Goal: Task Accomplishment & Management: Use online tool/utility

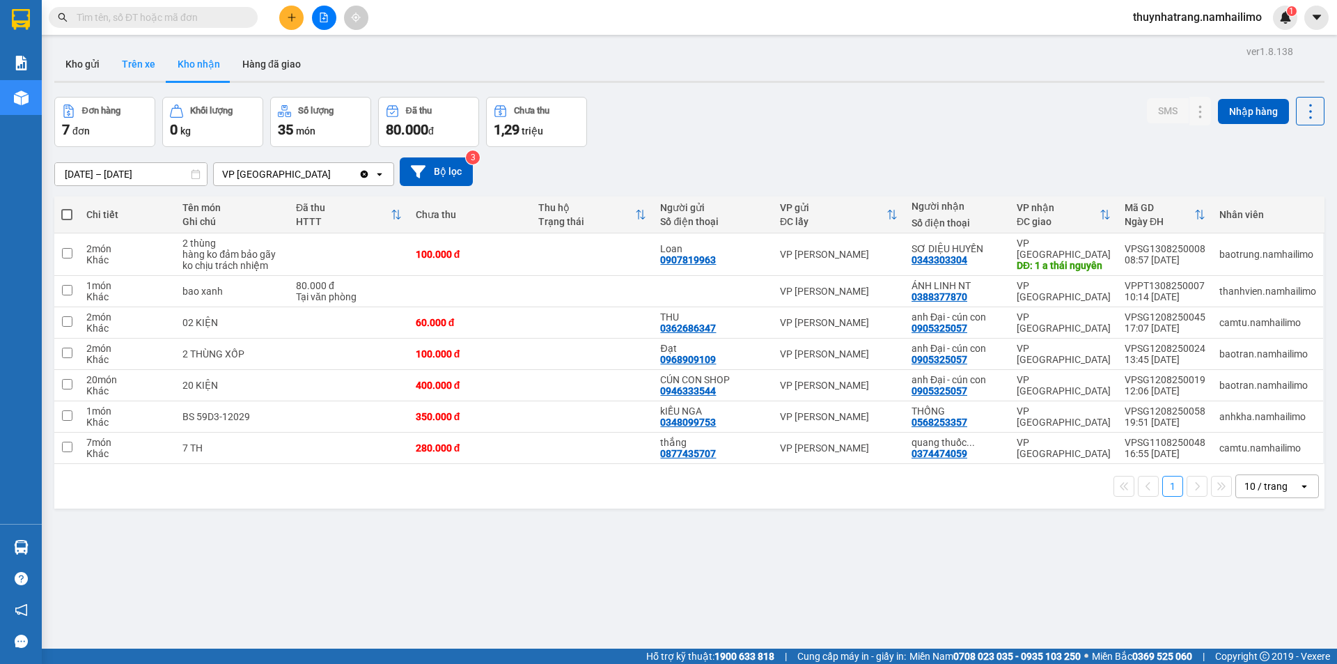
click at [136, 72] on button "Trên xe" at bounding box center [139, 63] width 56 height 33
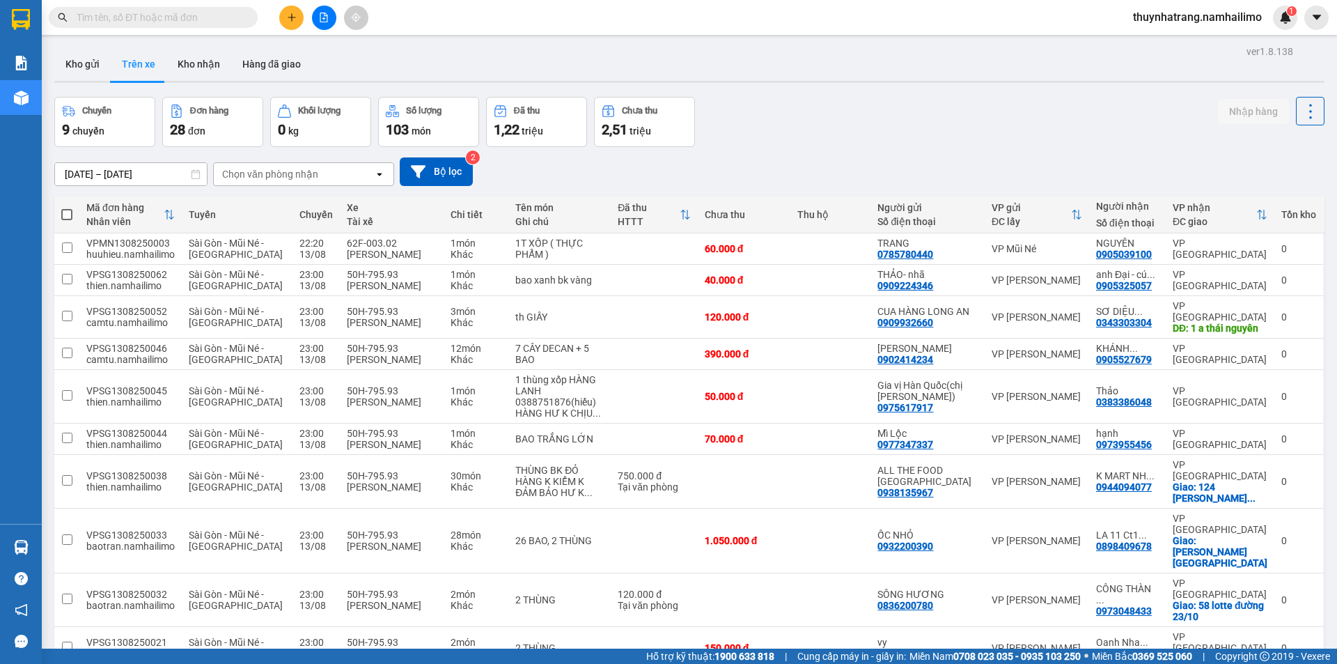
click at [334, 175] on div "Chọn văn phòng nhận" at bounding box center [294, 174] width 160 height 22
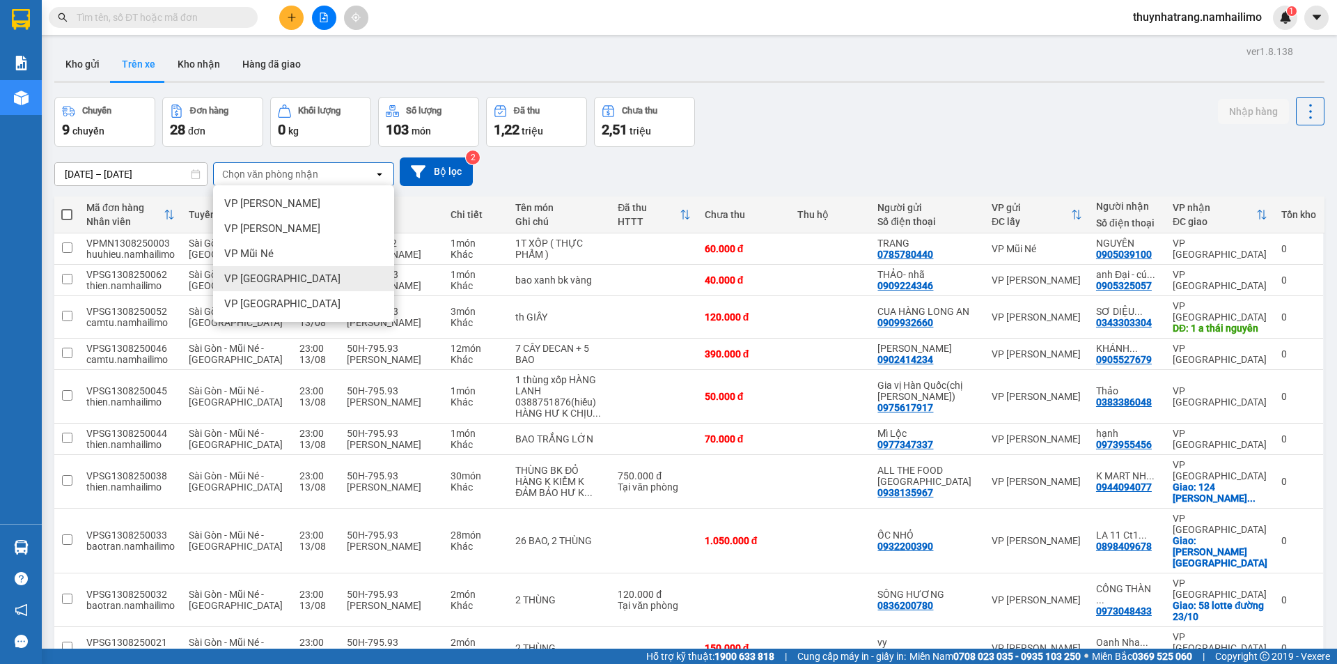
drag, startPoint x: 322, startPoint y: 283, endPoint x: 333, endPoint y: 281, distance: 10.5
click at [324, 282] on div "VP Nha Trang" at bounding box center [303, 278] width 181 height 25
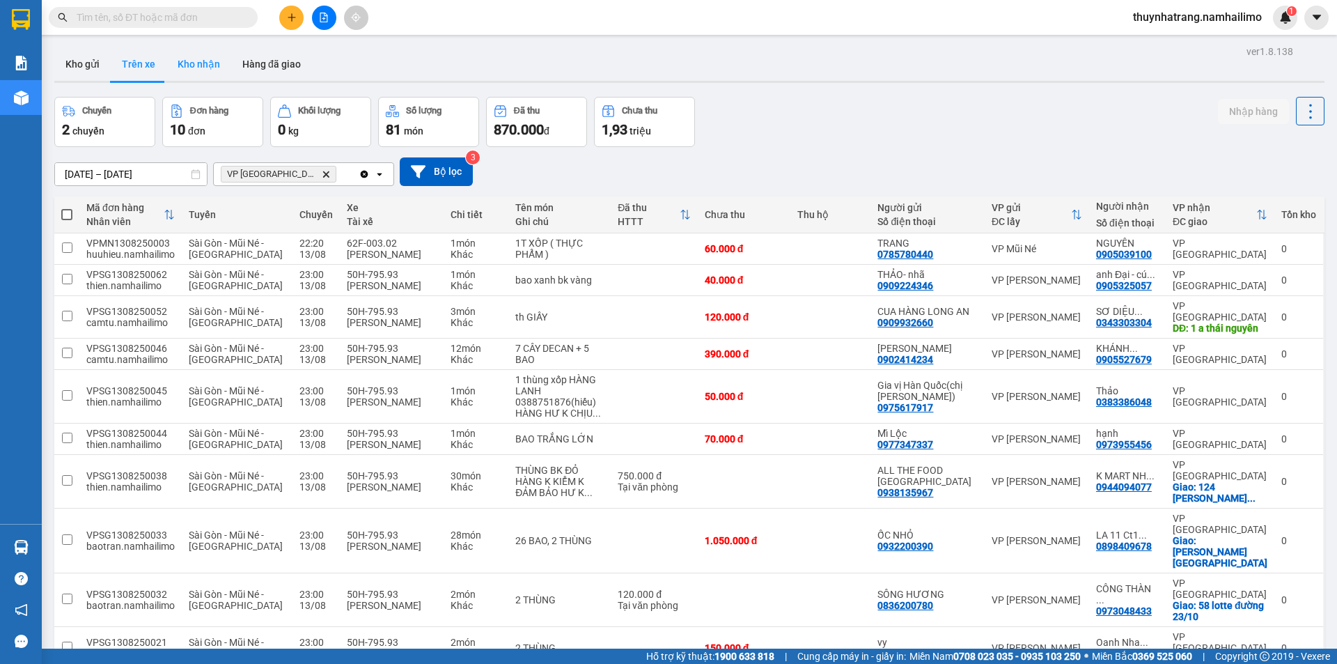
click at [201, 63] on button "Kho nhận" at bounding box center [198, 63] width 65 height 33
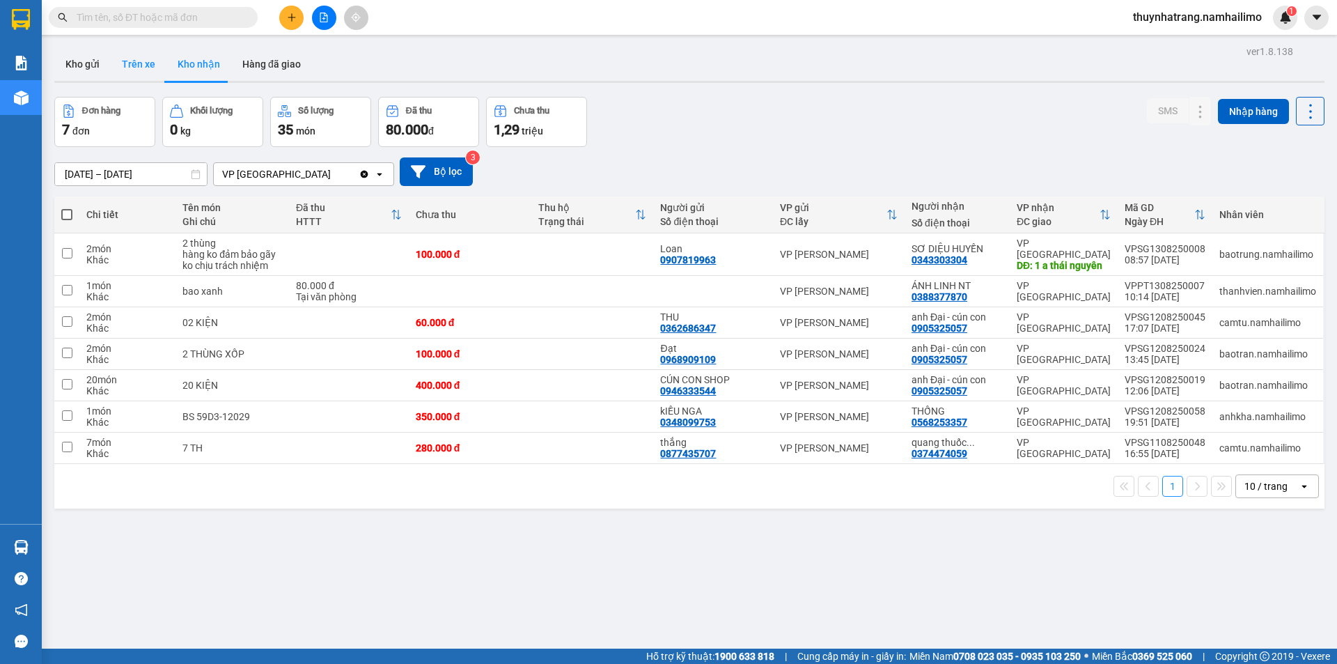
click at [130, 66] on button "Trên xe" at bounding box center [139, 63] width 56 height 33
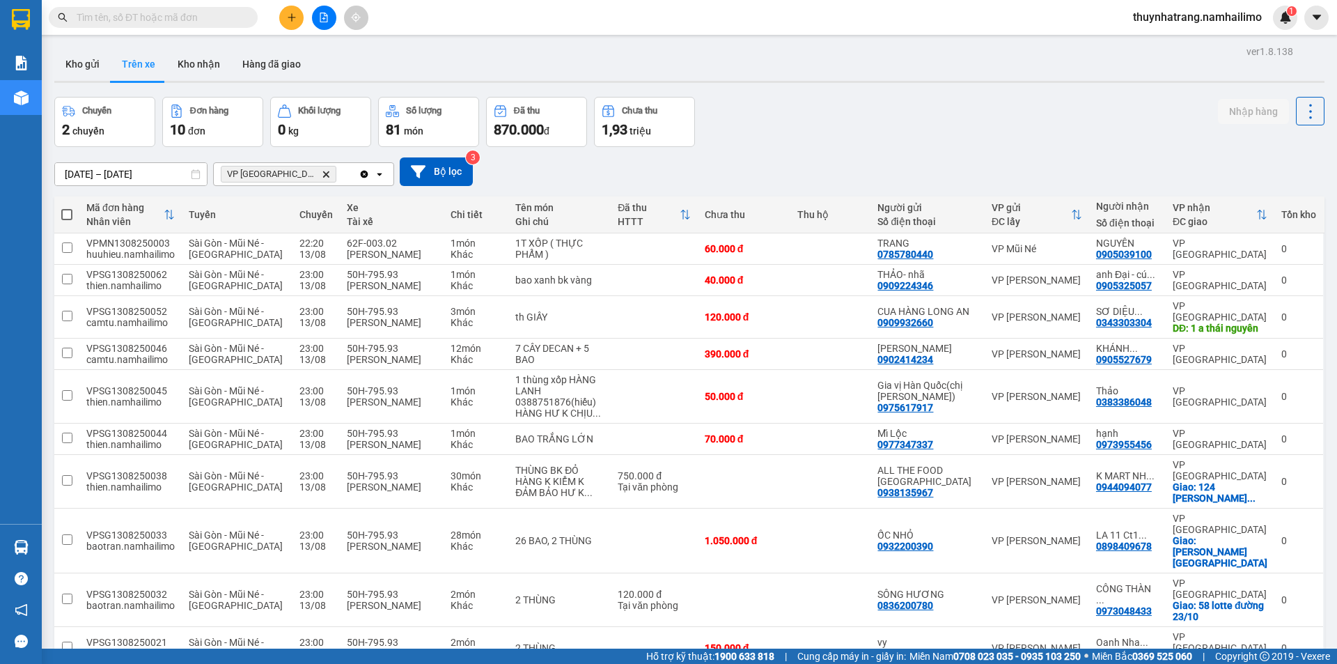
click at [68, 214] on span at bounding box center [66, 214] width 11 height 11
click at [67, 208] on input "checkbox" at bounding box center [67, 208] width 0 height 0
checkbox input "true"
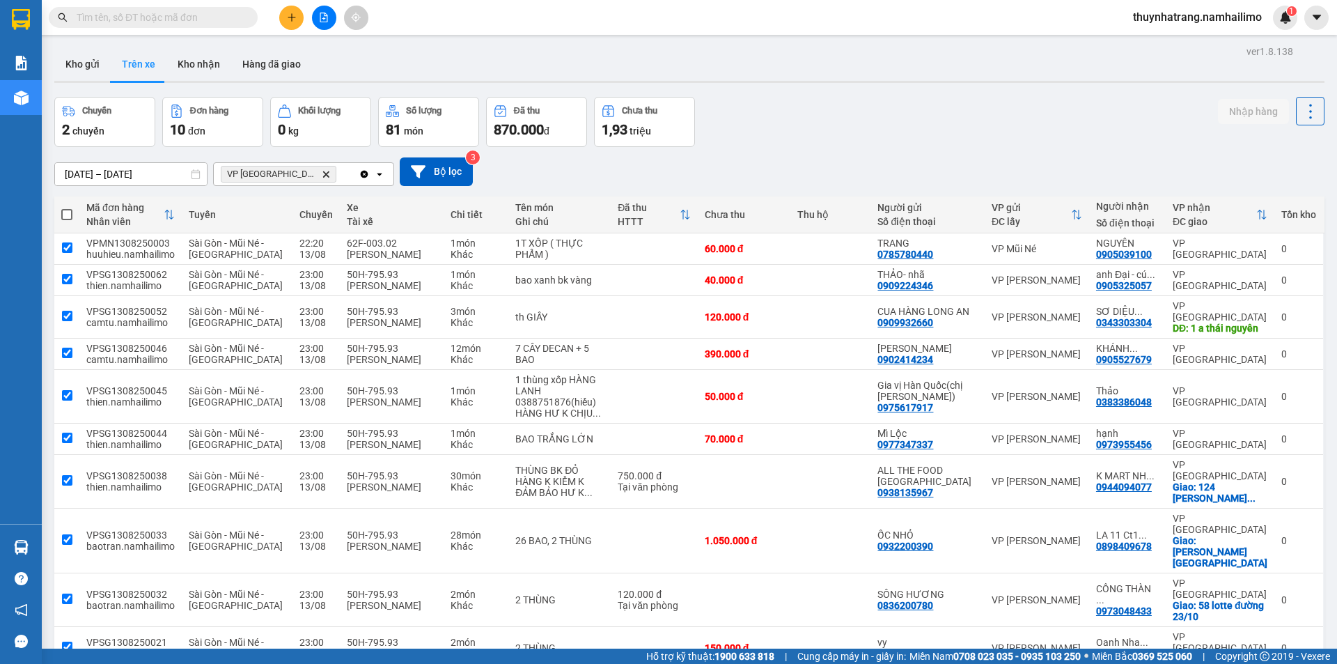
checkbox input "true"
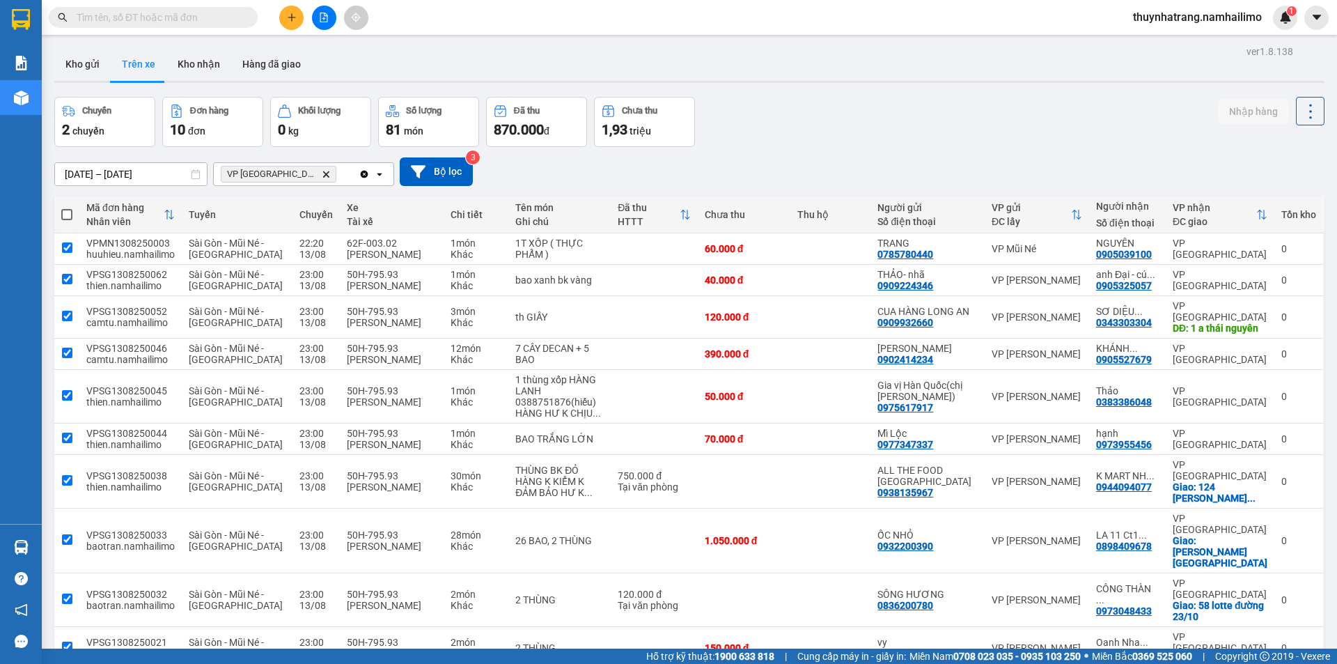
checkbox input "true"
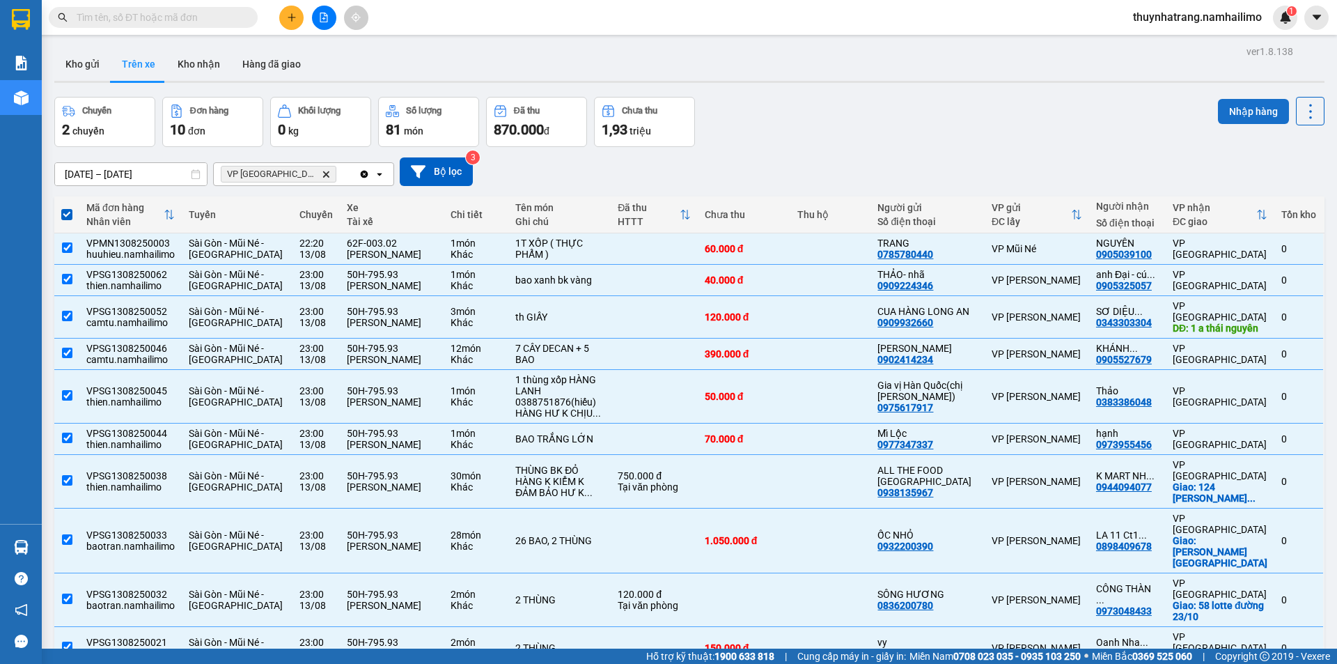
click at [1244, 107] on button "Nhập hàng" at bounding box center [1253, 111] width 71 height 25
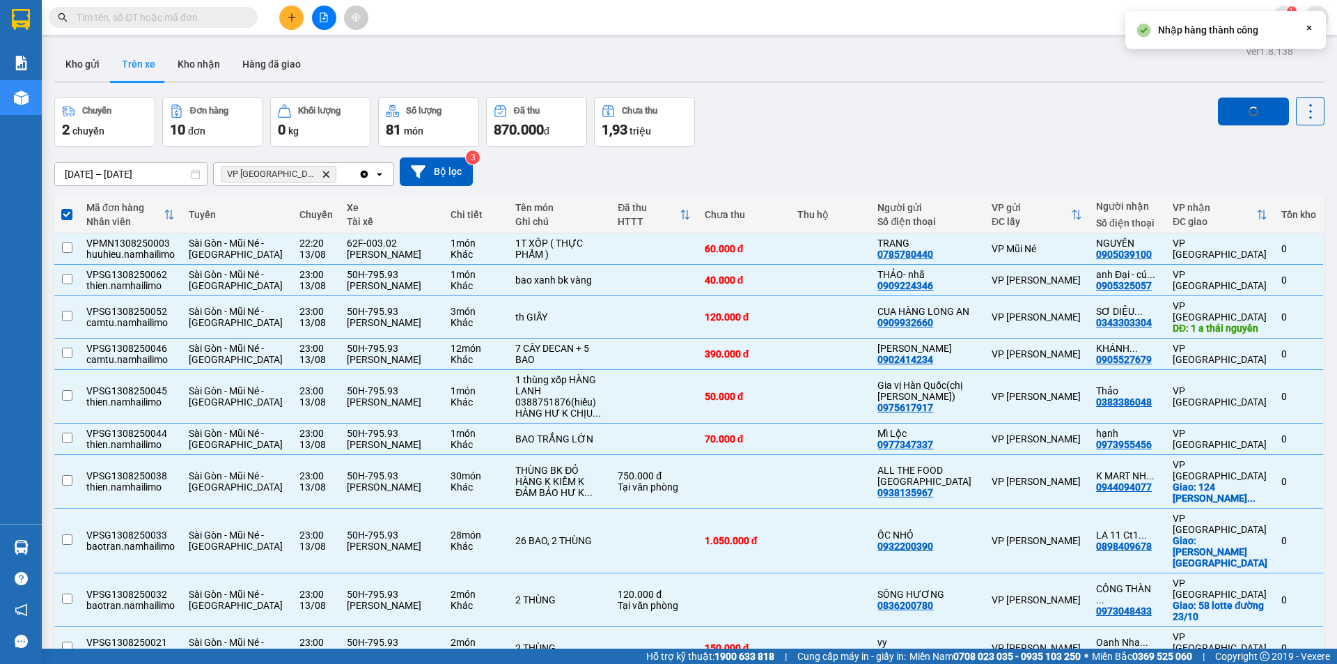
checkbox input "false"
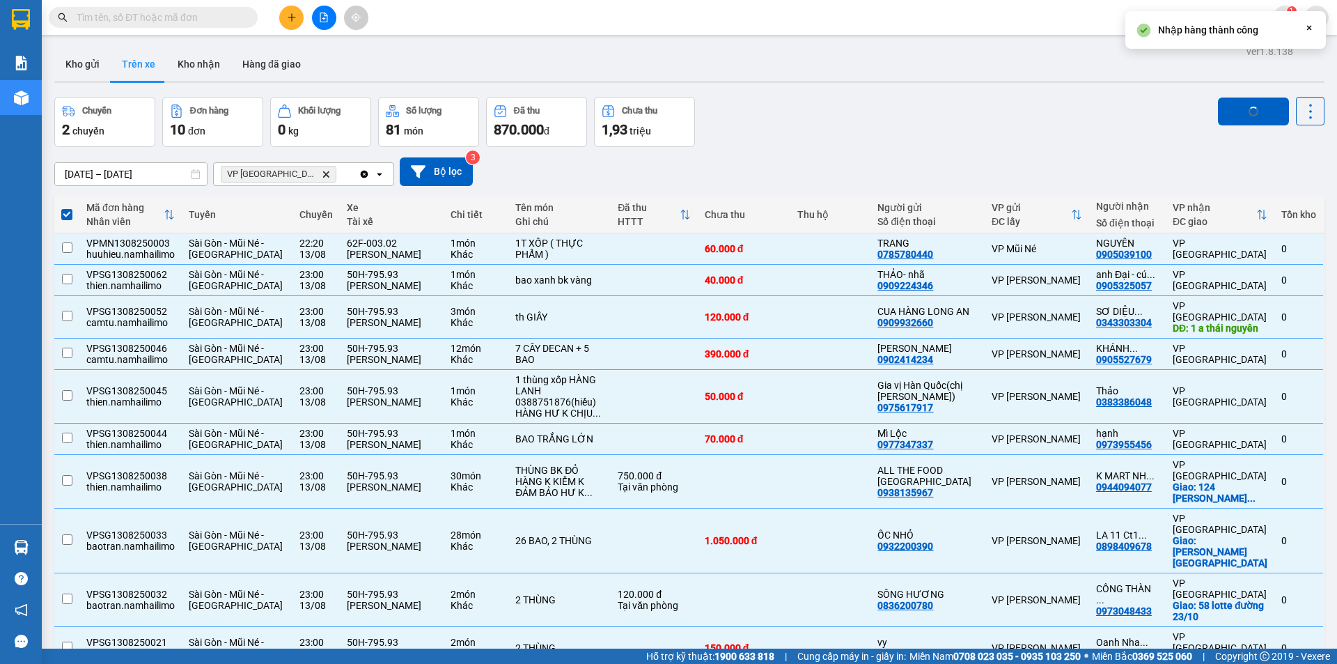
checkbox input "false"
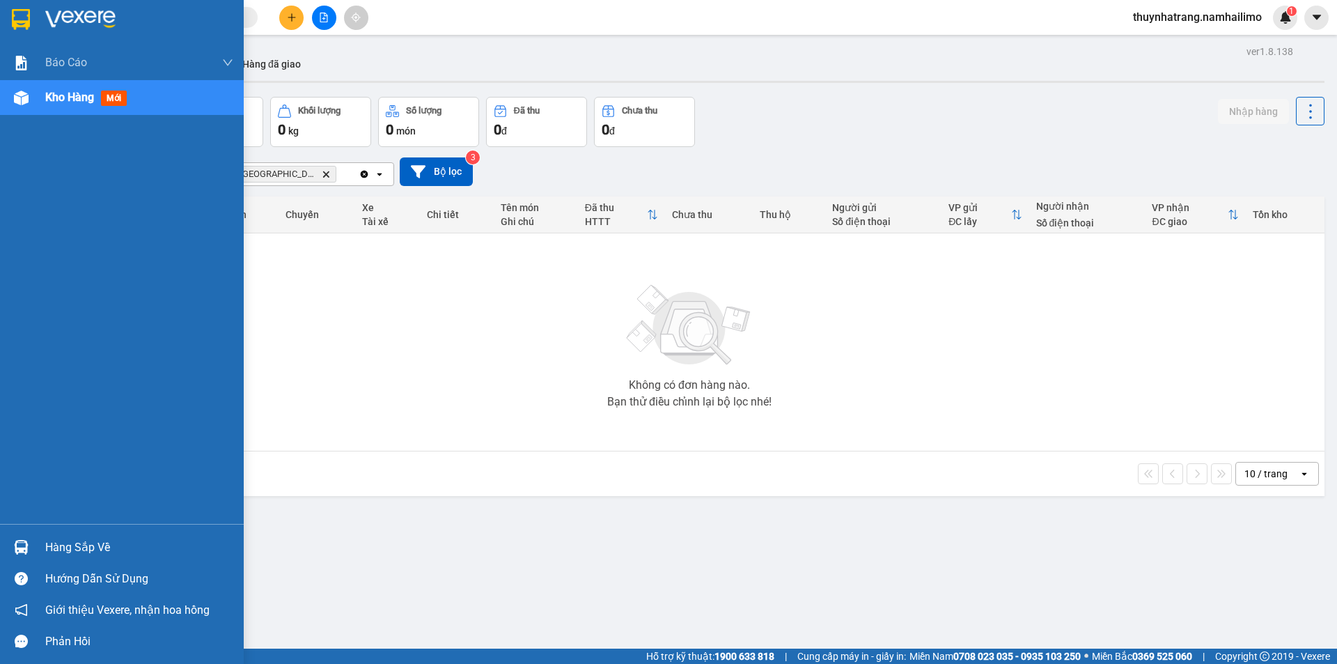
click at [69, 549] on div "Hàng sắp về" at bounding box center [139, 547] width 188 height 21
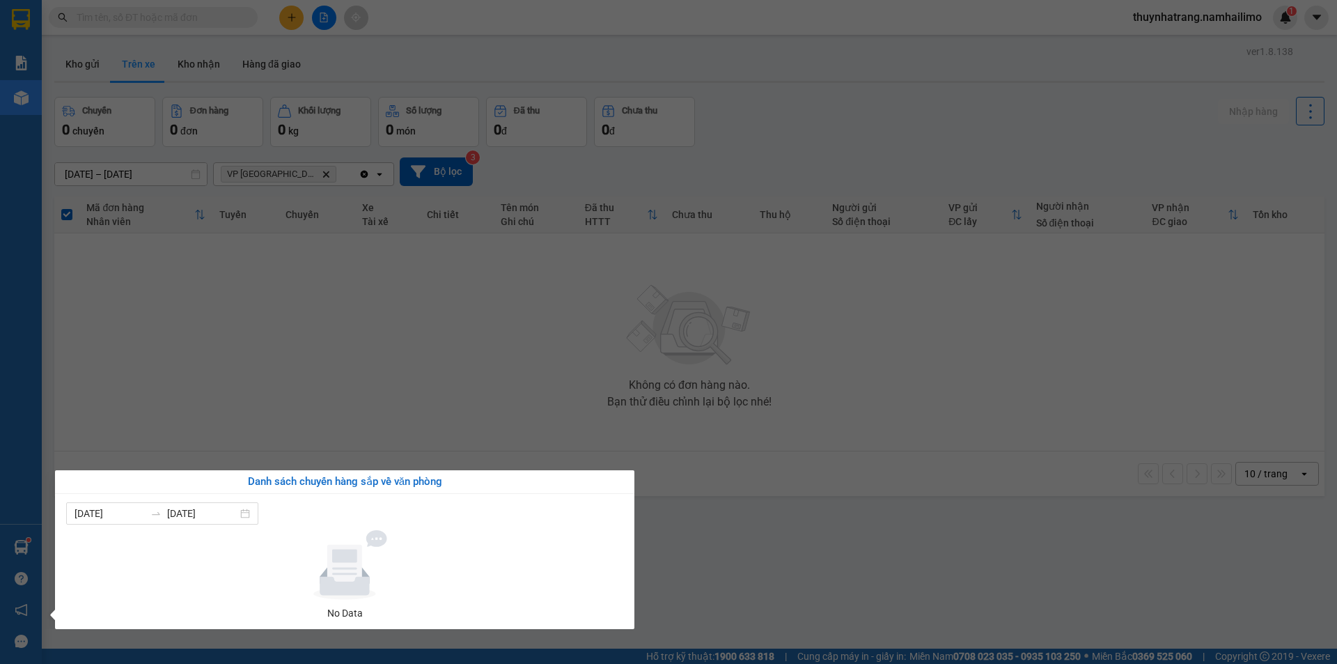
click at [423, 352] on section "Kết quả tìm kiếm ( 0 ) Bộ lọc No Data thuynhatrang.namhailimo 1 Báo cáo Báo cáo…" at bounding box center [668, 332] width 1337 height 664
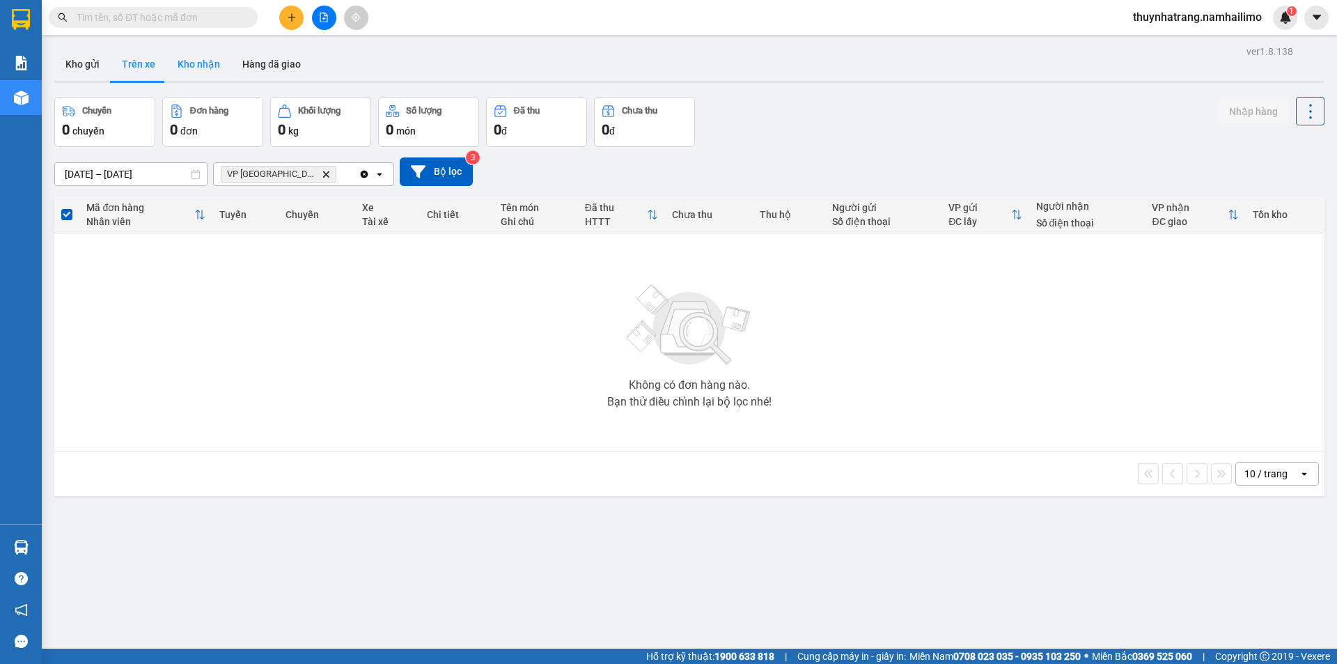
click at [205, 69] on button "Kho nhận" at bounding box center [198, 63] width 65 height 33
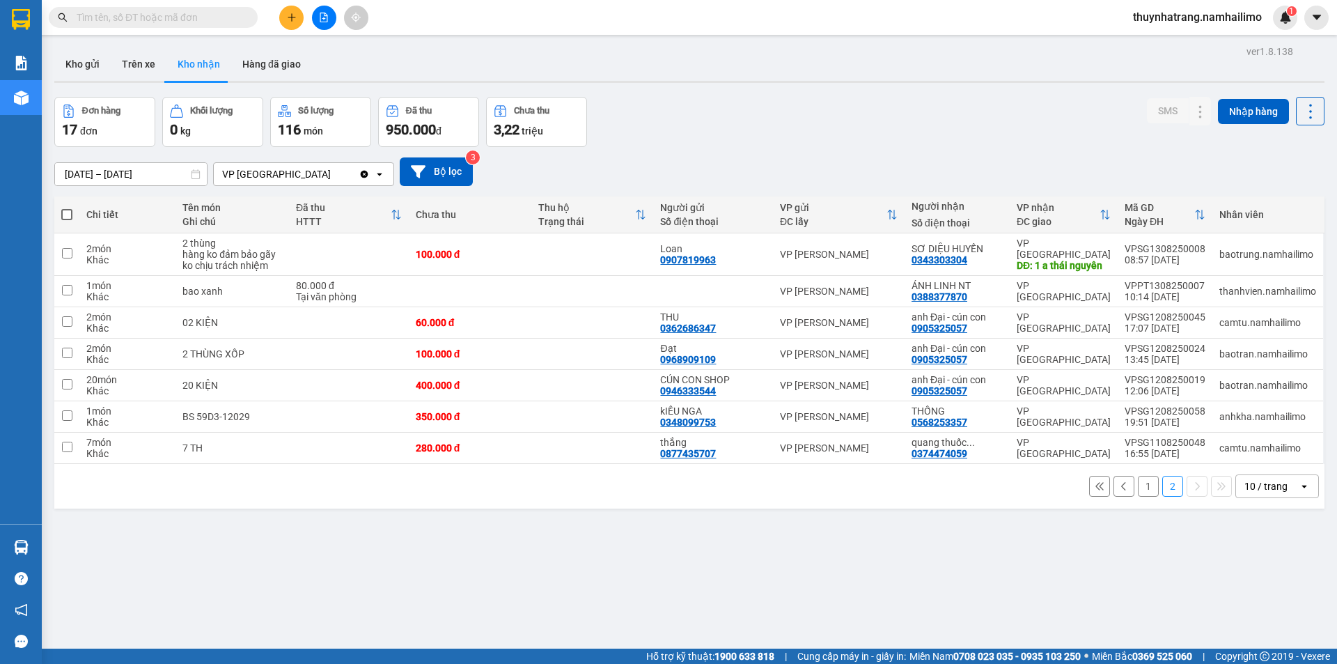
click at [1138, 488] on button "1" at bounding box center [1148, 486] width 21 height 21
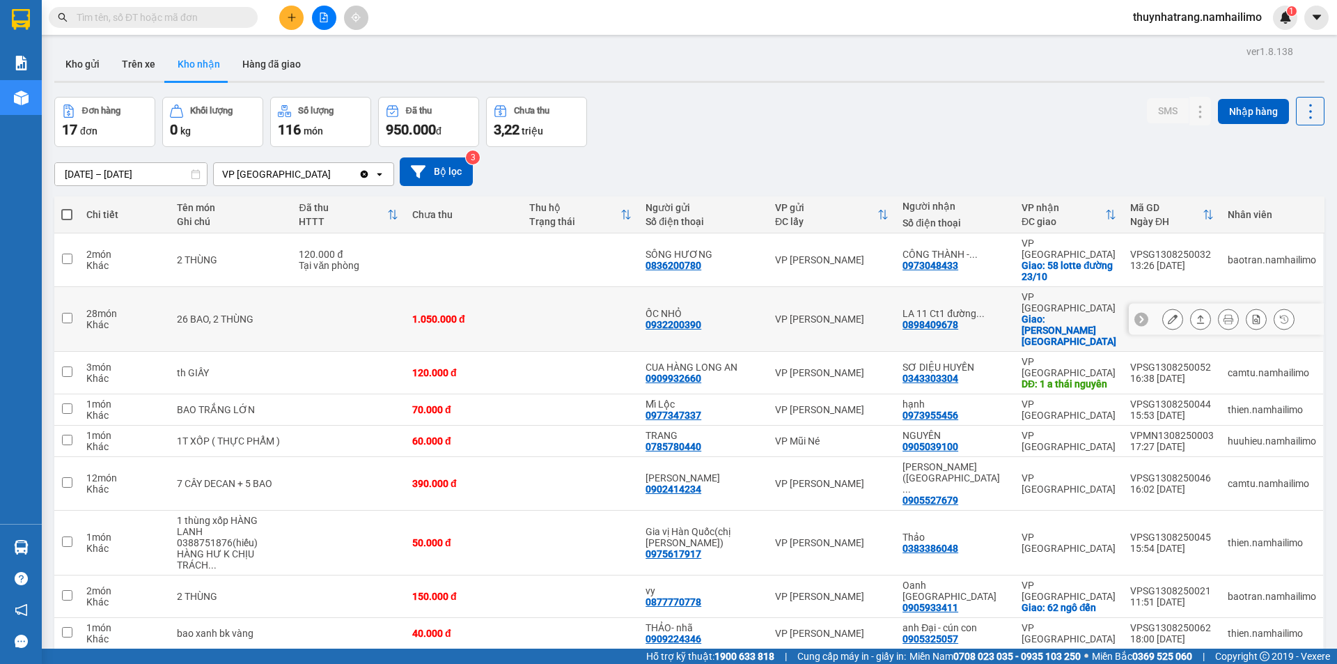
drag, startPoint x: 609, startPoint y: 281, endPoint x: 595, endPoint y: 288, distance: 14.6
click at [603, 287] on td at bounding box center [580, 319] width 117 height 65
checkbox input "true"
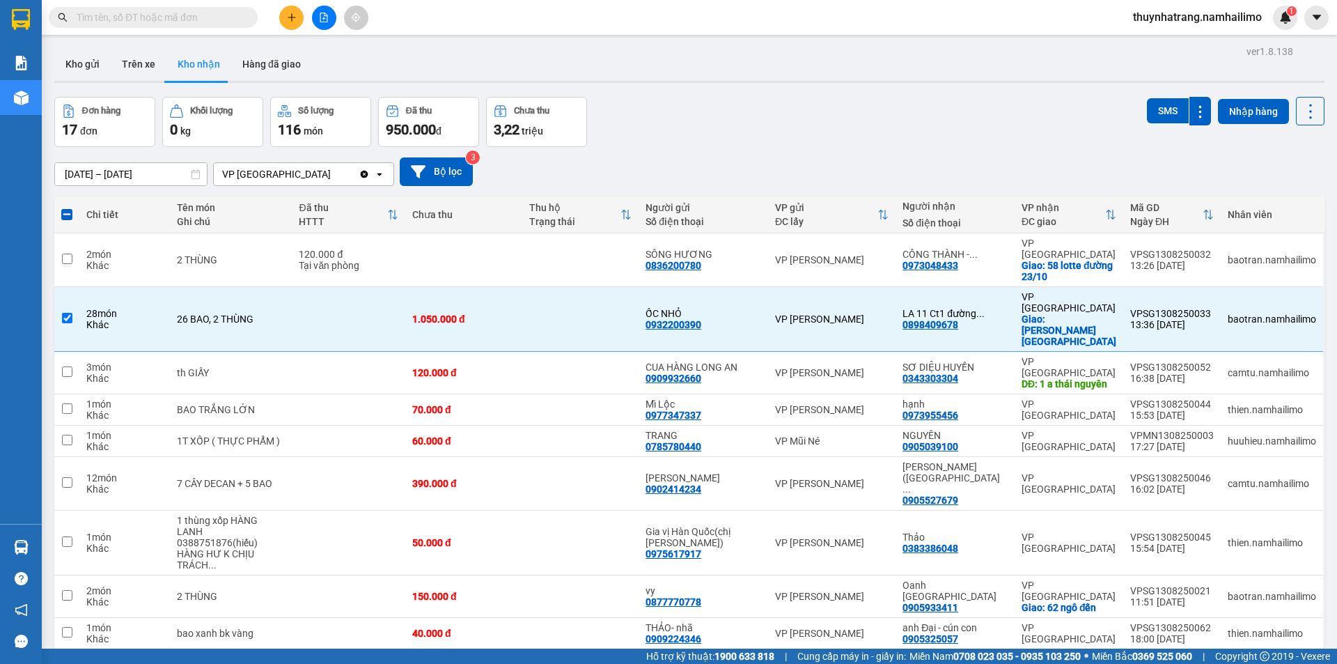
drag, startPoint x: 705, startPoint y: 98, endPoint x: 709, endPoint y: 105, distance: 8.1
click at [709, 105] on div "Đơn hàng 17 đơn Khối lượng 0 kg Số lượng 116 món Đã thu 950.000 đ Chưa thu 3,22…" at bounding box center [689, 122] width 1270 height 50
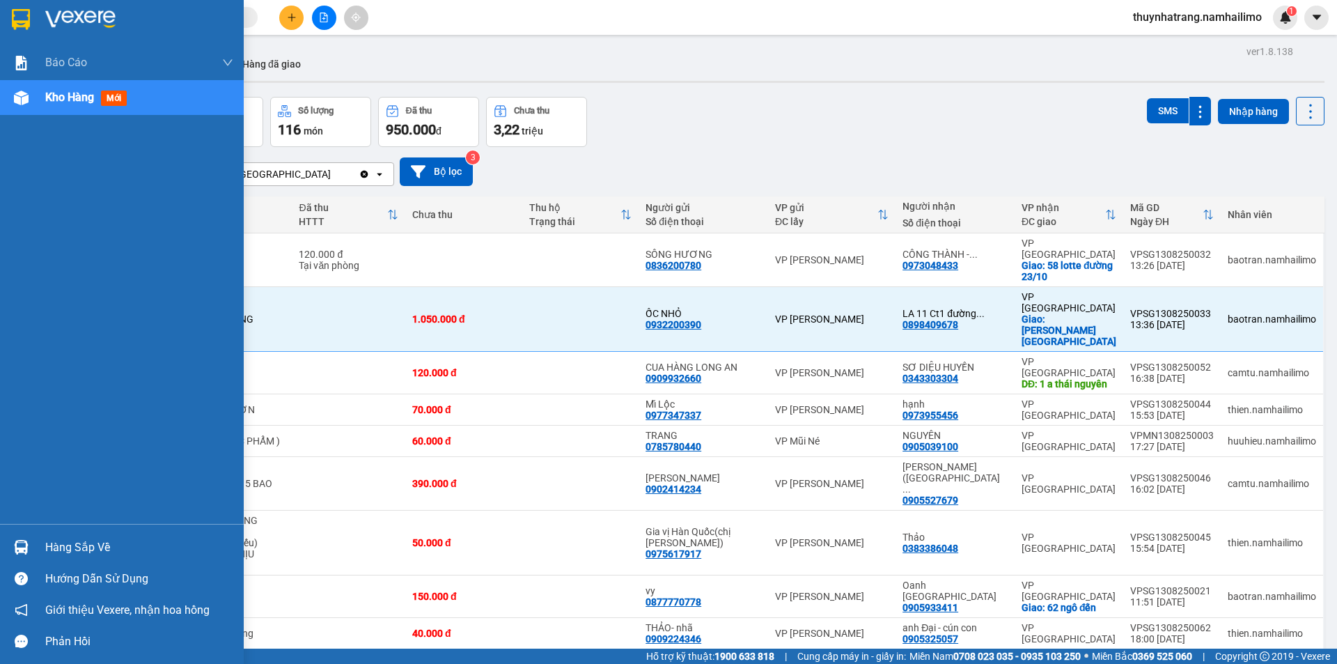
click at [23, 24] on img at bounding box center [21, 19] width 18 height 21
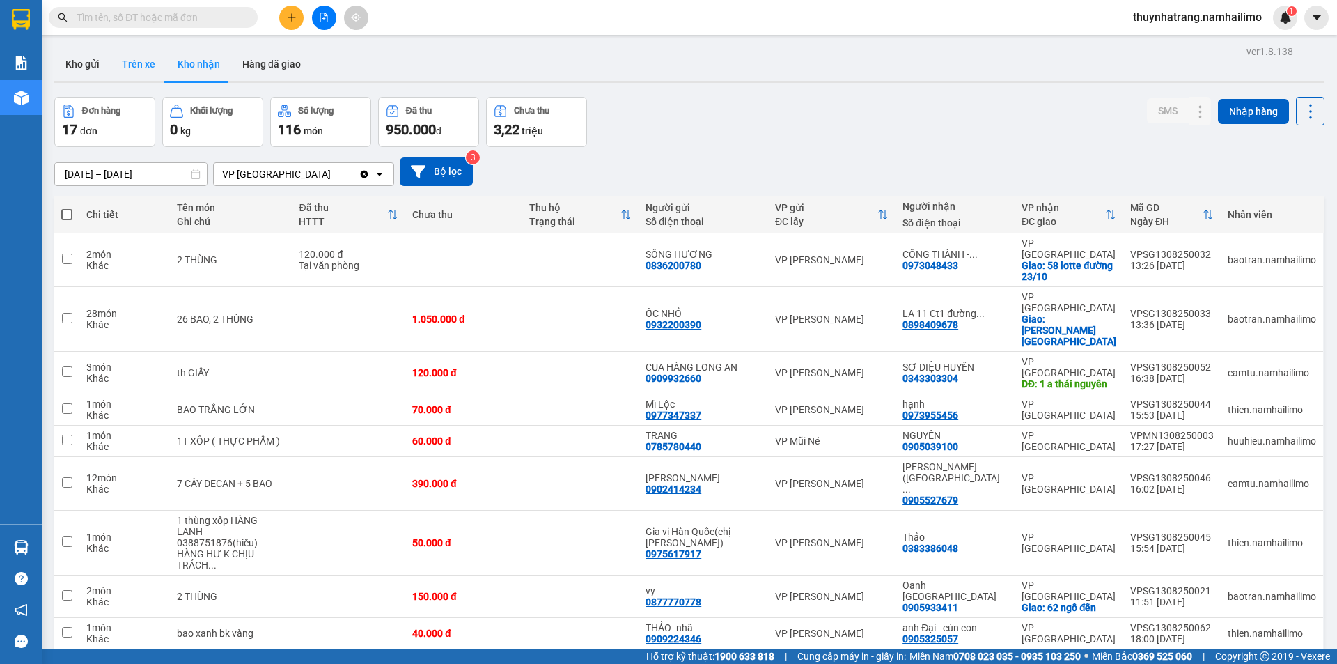
click at [128, 60] on button "Trên xe" at bounding box center [139, 63] width 56 height 33
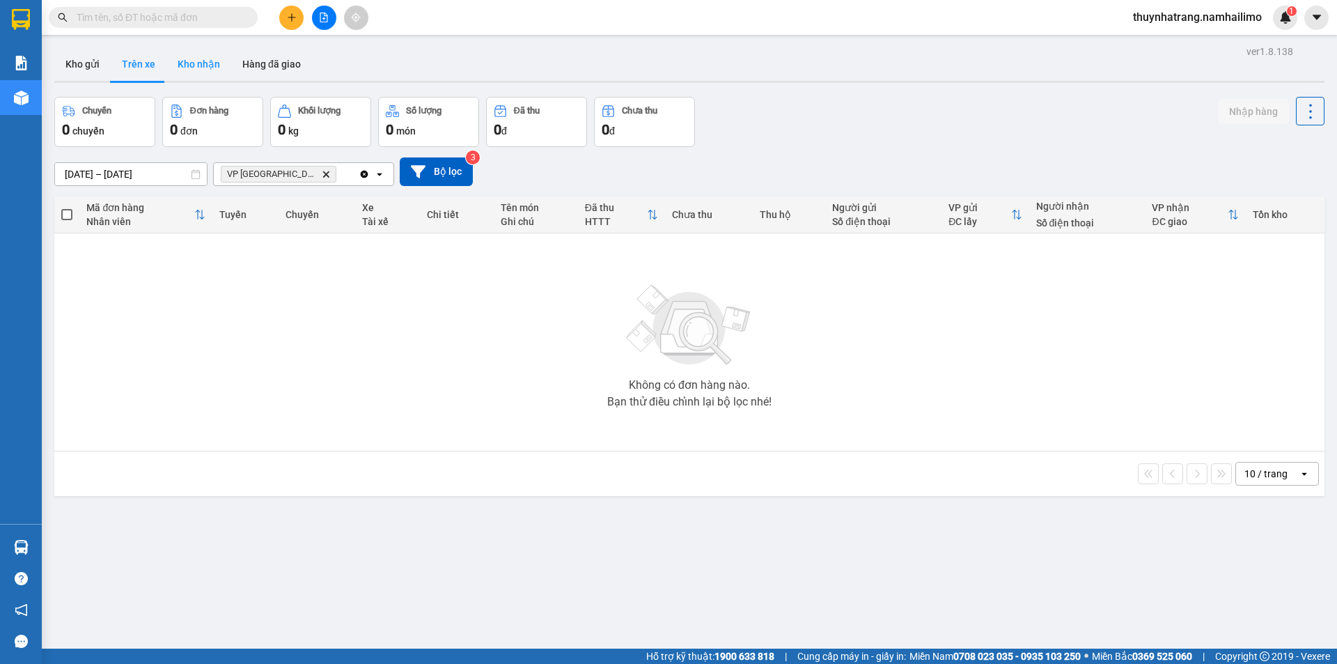
click at [209, 73] on button "Kho nhận" at bounding box center [198, 63] width 65 height 33
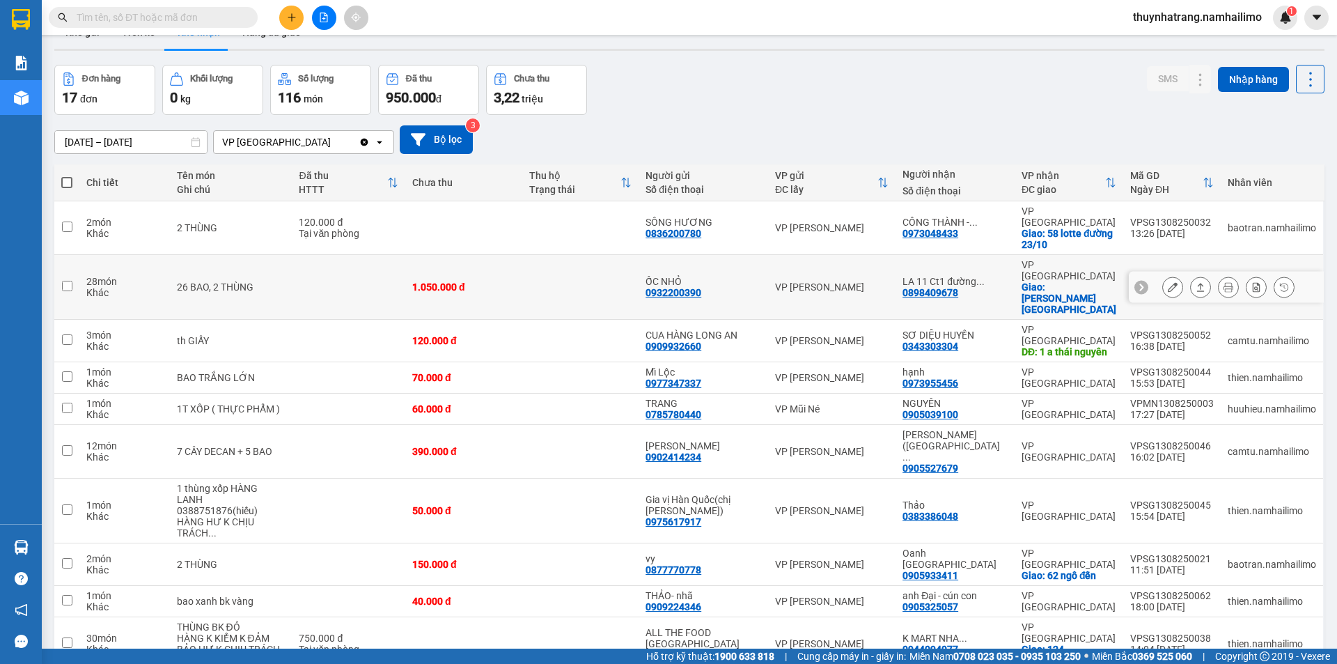
scroll to position [64, 0]
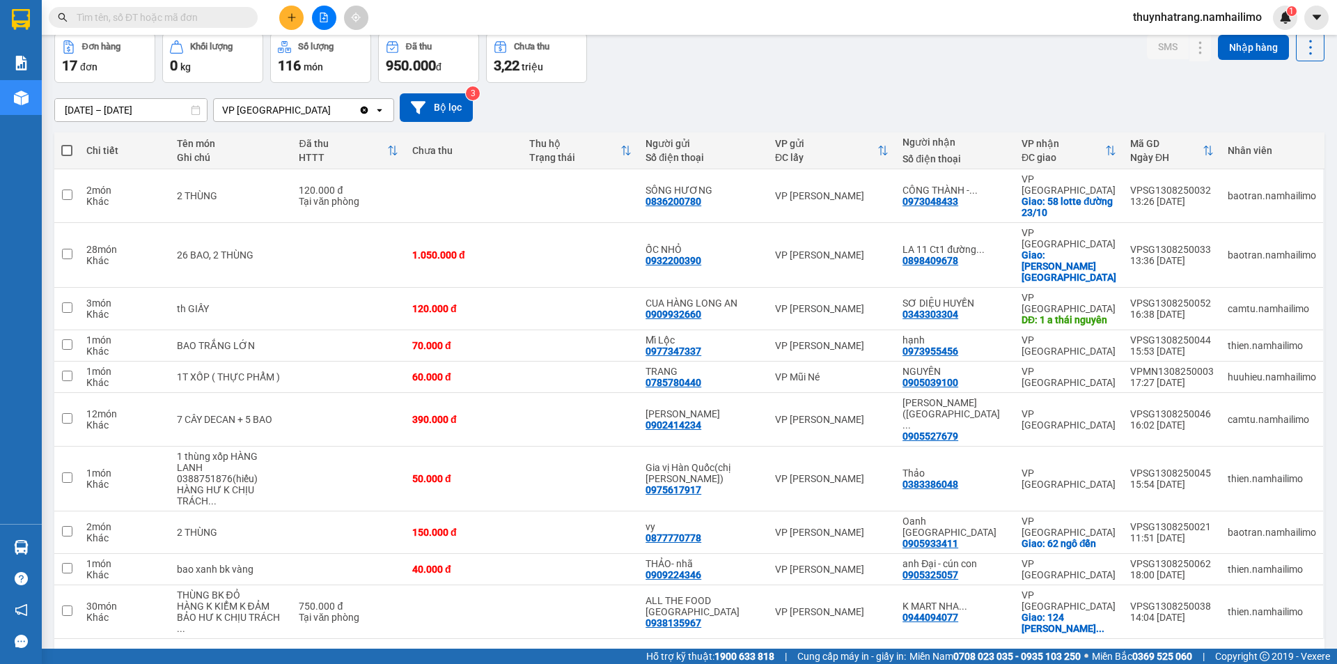
click at [1165, 650] on button "2" at bounding box center [1172, 660] width 21 height 21
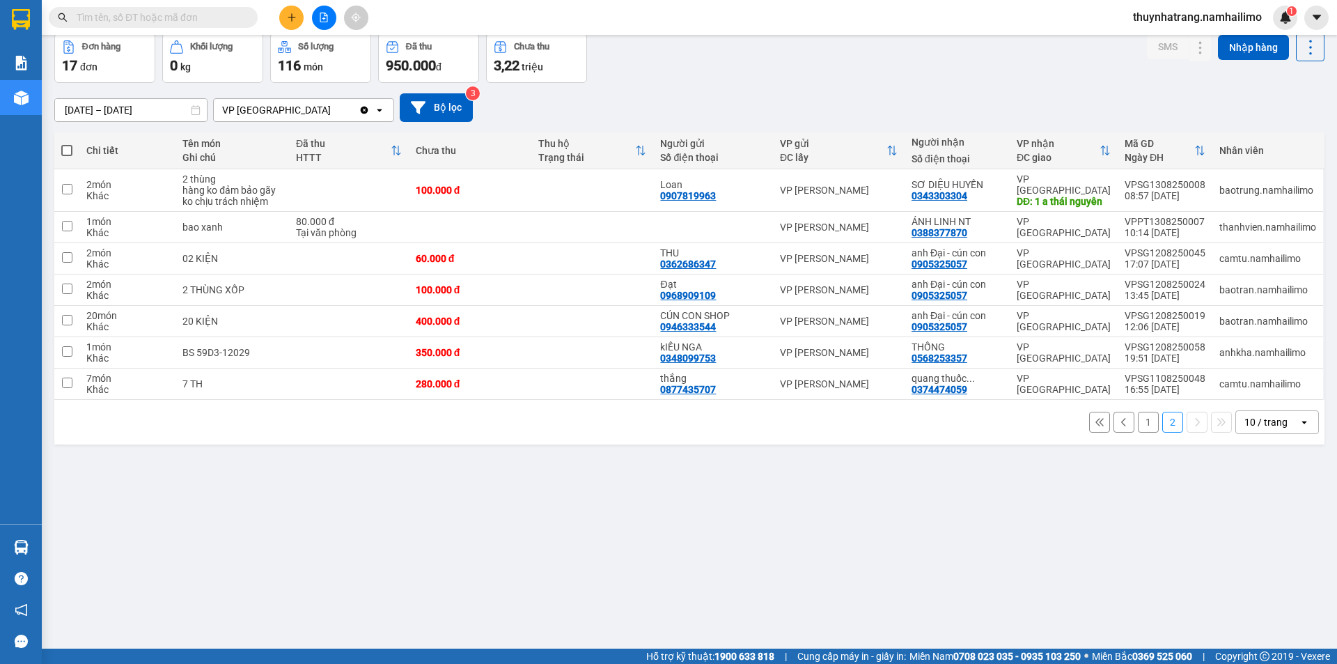
click at [1114, 427] on button at bounding box center [1124, 422] width 21 height 21
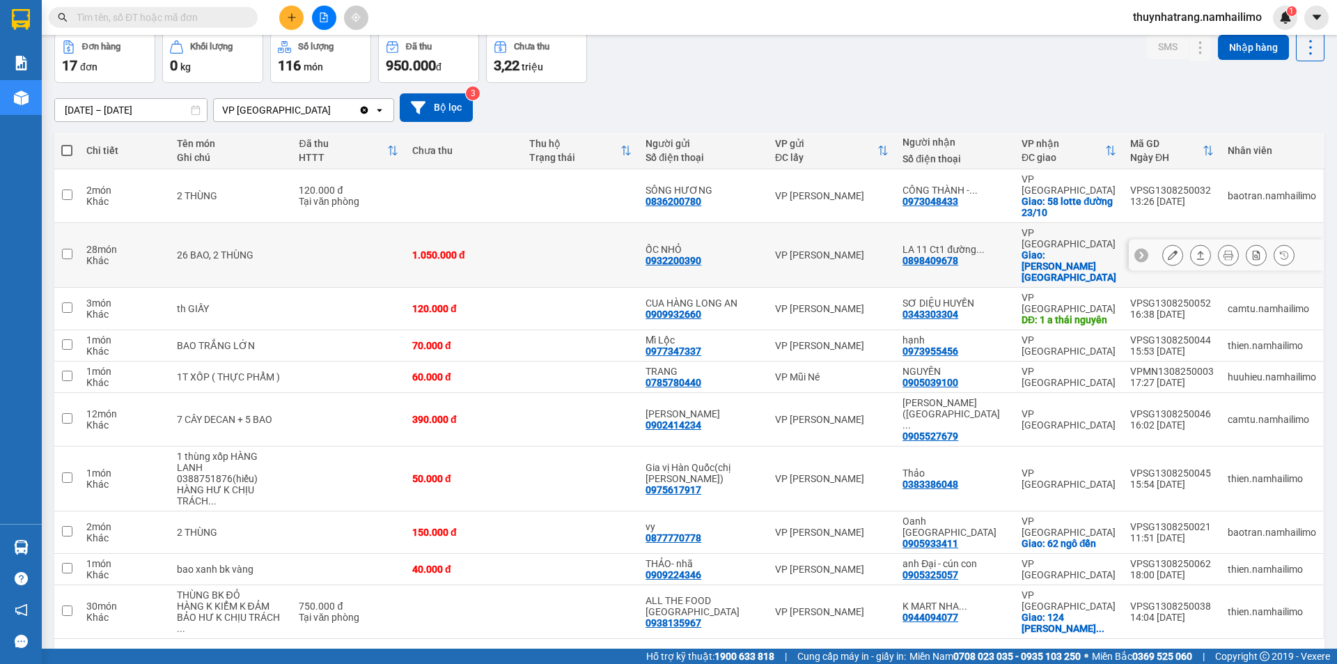
scroll to position [0, 0]
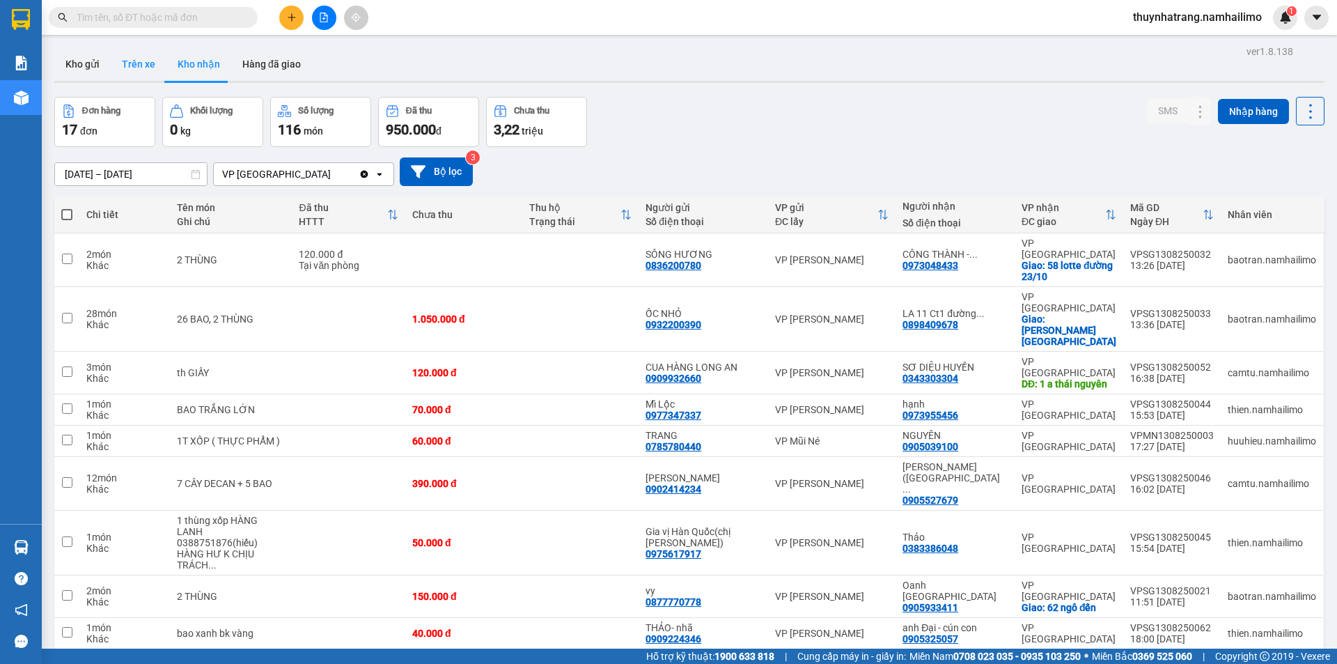
click at [144, 68] on button "Trên xe" at bounding box center [139, 63] width 56 height 33
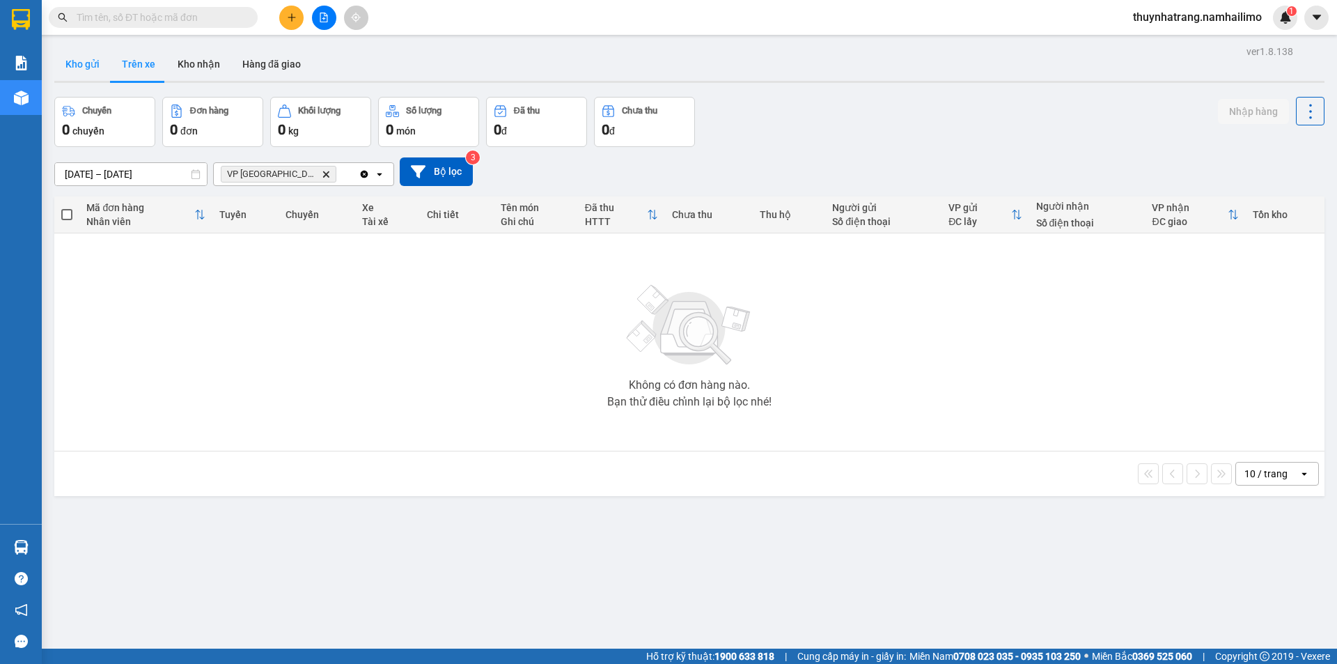
click at [79, 58] on button "Kho gửi" at bounding box center [82, 63] width 56 height 33
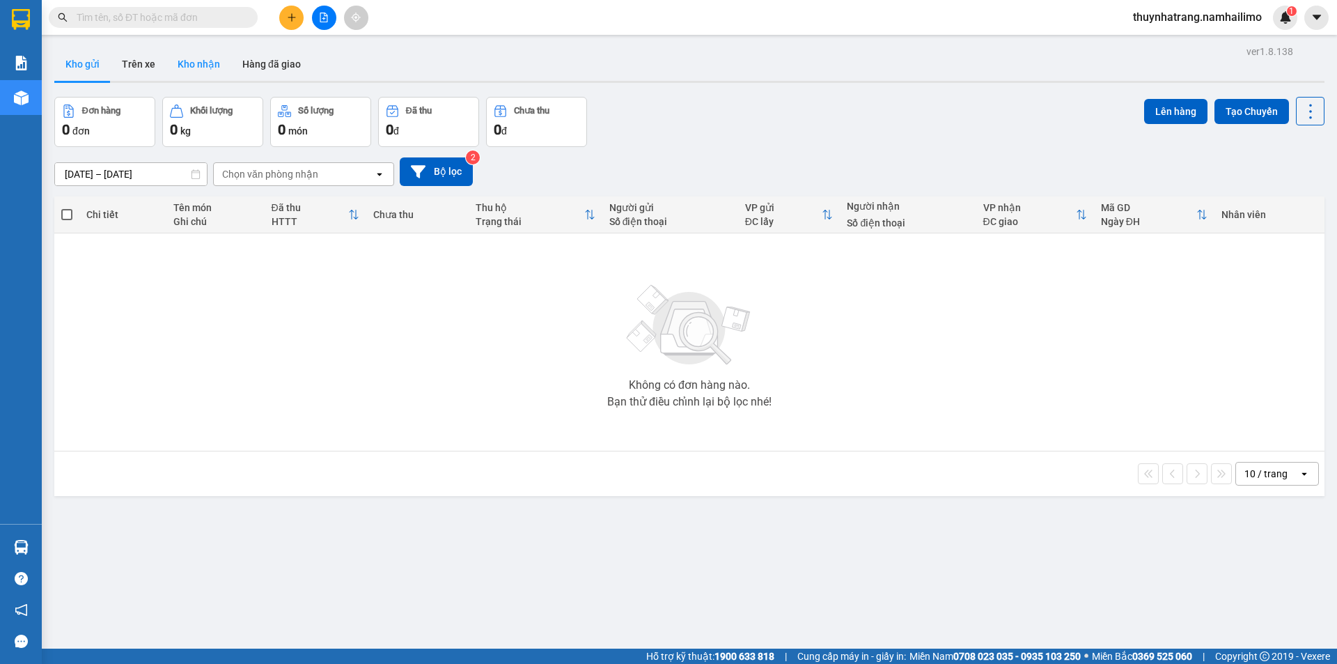
click at [206, 75] on button "Kho nhận" at bounding box center [198, 63] width 65 height 33
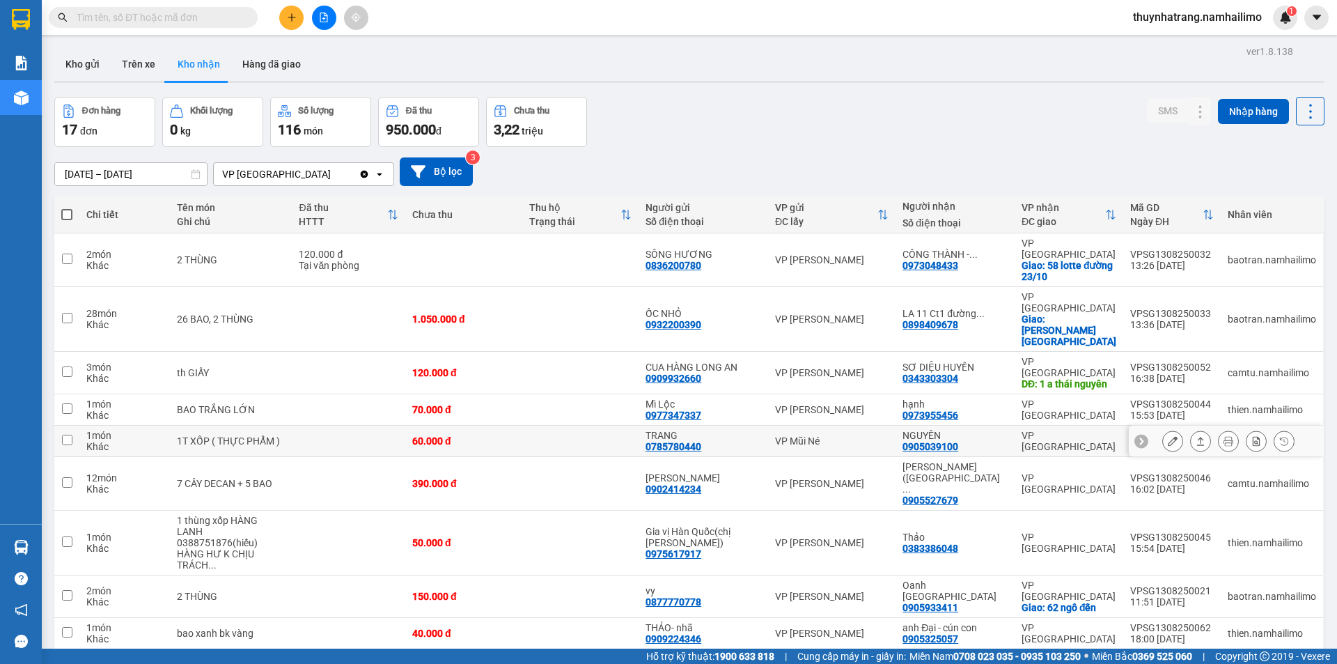
scroll to position [64, 0]
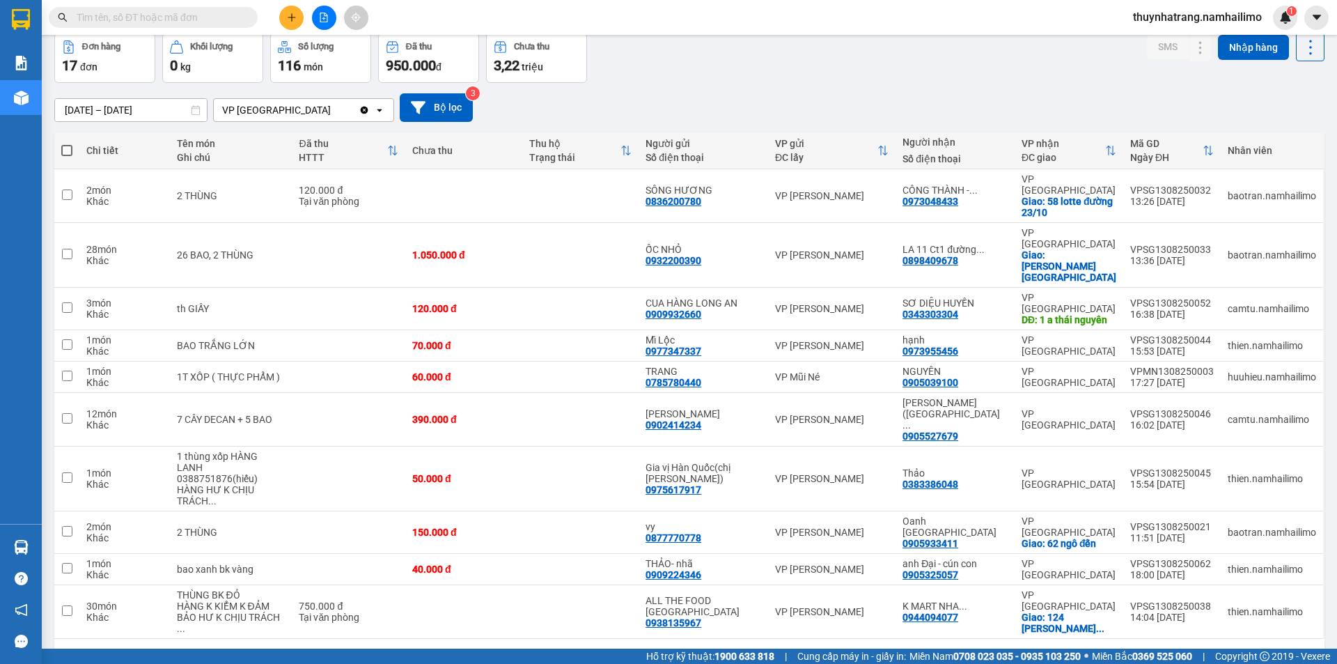
click at [1162, 650] on button "2" at bounding box center [1172, 660] width 21 height 21
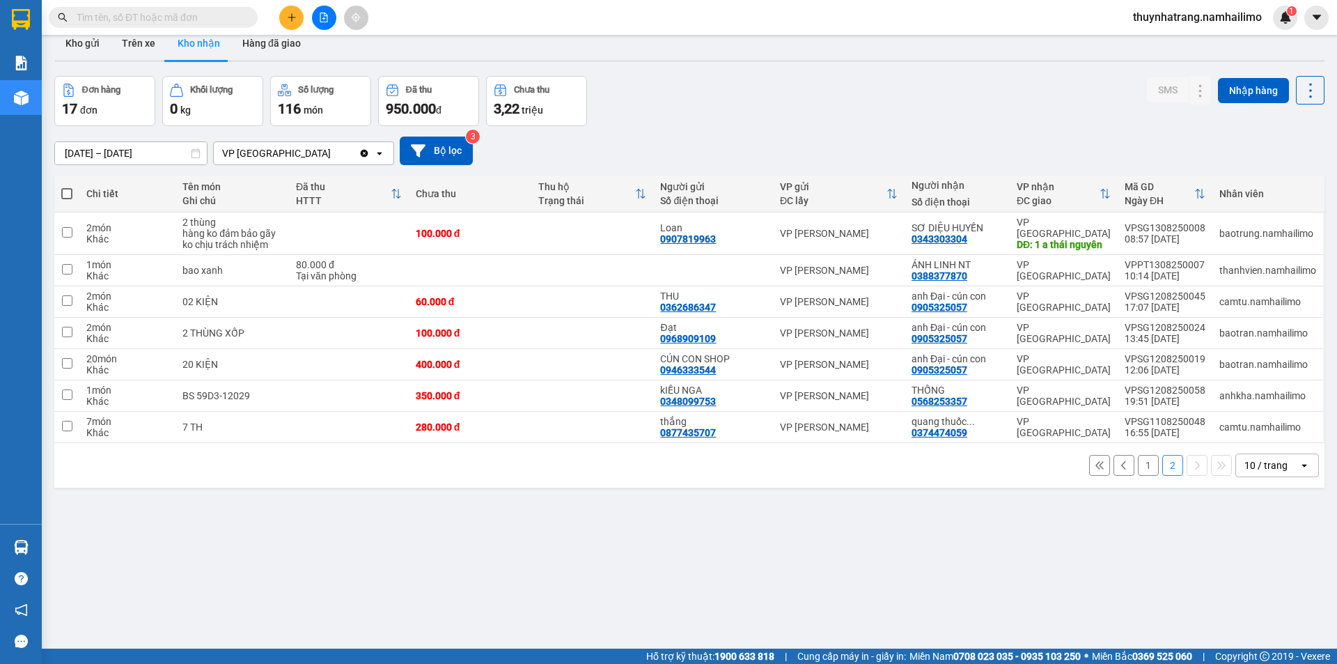
scroll to position [0, 0]
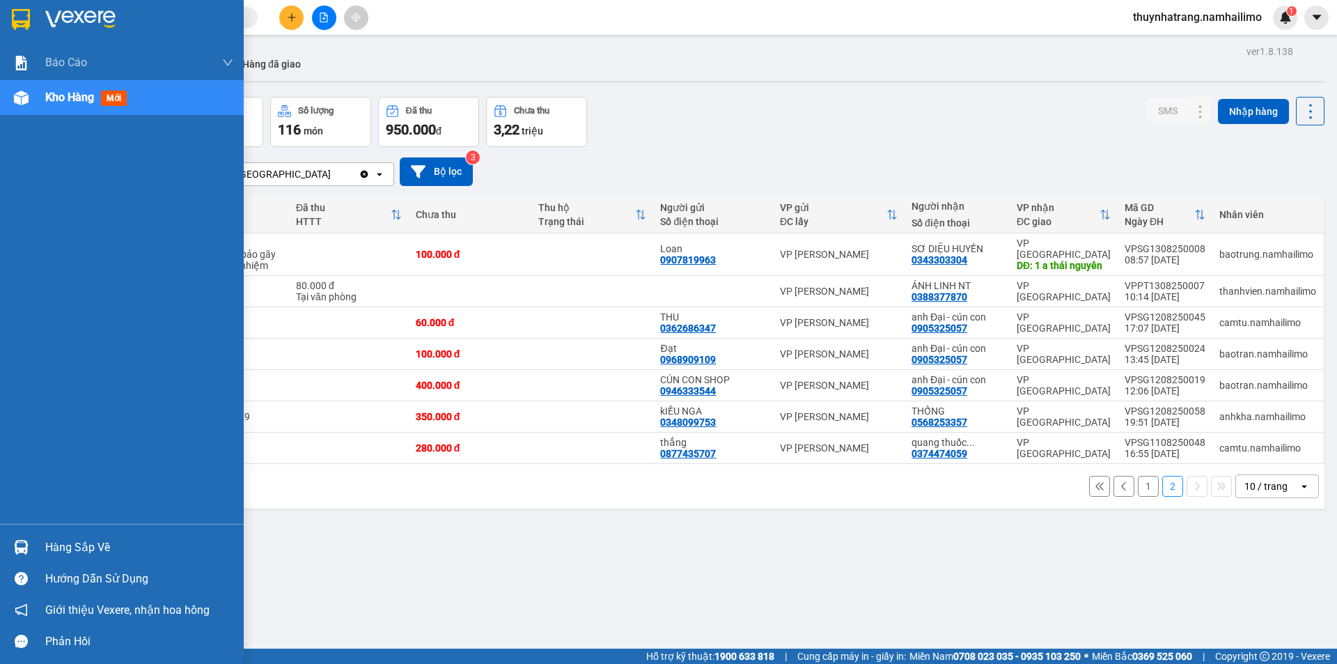
click at [13, 22] on img at bounding box center [21, 19] width 18 height 21
click at [102, 542] on div "Hàng sắp về" at bounding box center [139, 547] width 188 height 21
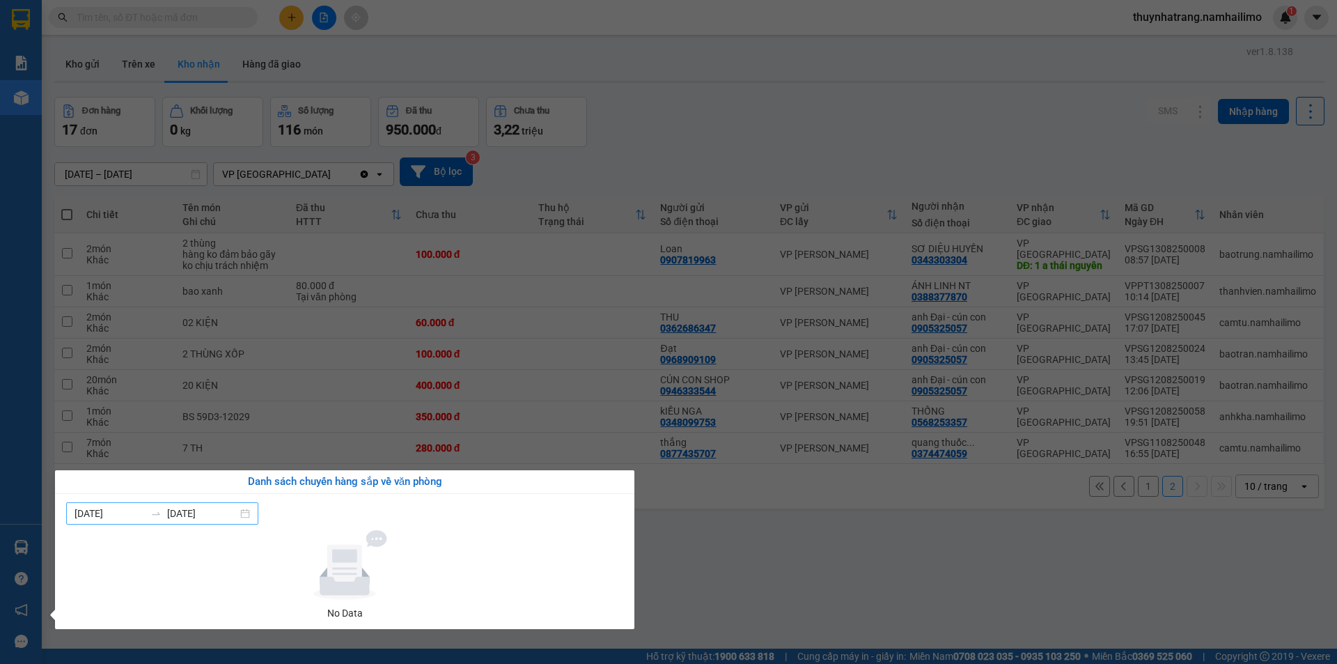
click at [224, 514] on input "14/08/2025" at bounding box center [202, 513] width 70 height 15
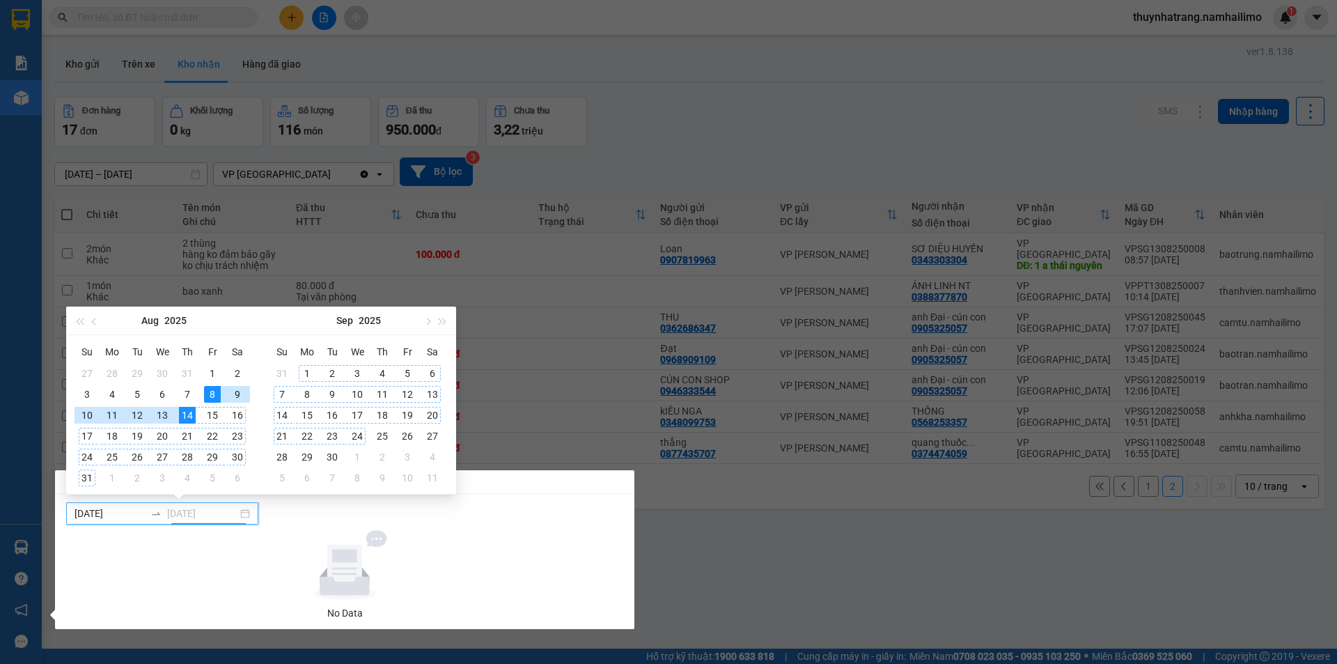
type input "14/08/2025"
click at [540, 431] on section "Kết quả tìm kiếm ( 0 ) Bộ lọc No Data thuynhatrang.namhailimo 1 Báo cáo Báo cáo…" at bounding box center [668, 332] width 1337 height 664
